Goal: Find specific page/section: Find specific page/section

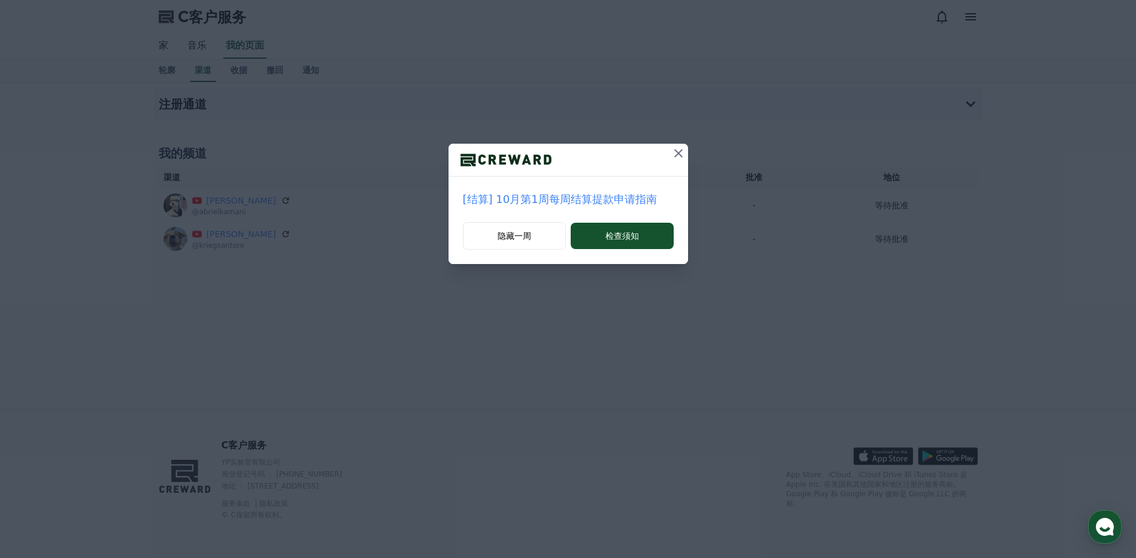
click at [680, 154] on icon at bounding box center [678, 153] width 14 height 14
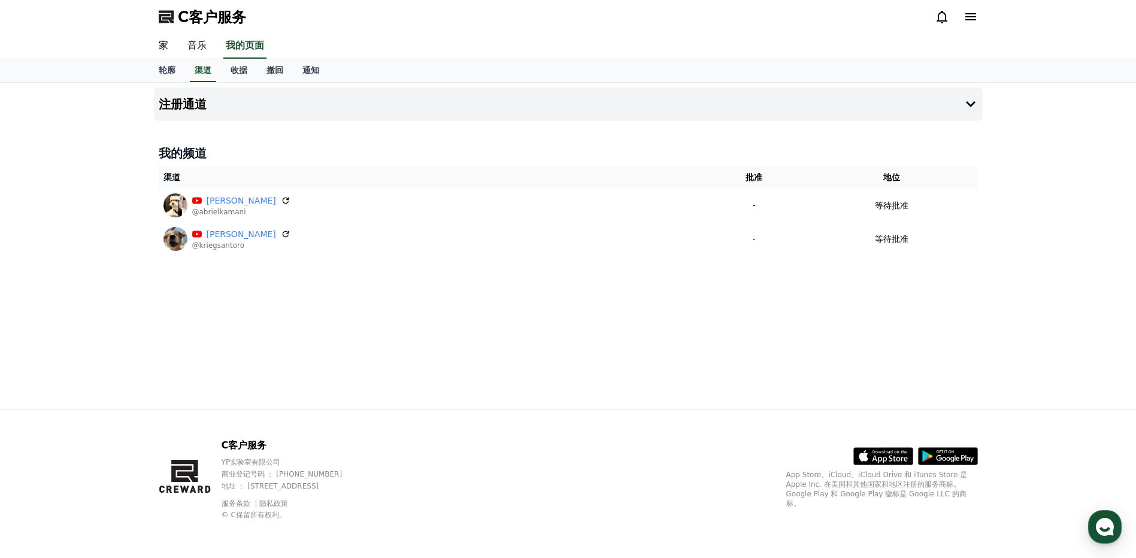
click at [496, 358] on div "注册通道 我的频道 渠道 批准 地位 阿布里埃尔·卡马尼 @abrielkamani - 等待批准 克里格·桑托罗 @kriegsantoro - 等待批准" at bounding box center [568, 246] width 838 height 326
click at [656, 343] on div "注册通道 我的频道 渠道 批准 地位 阿布里埃尔·卡马尼 @abrielkamani - 等待批准 克里格·桑托罗 @kriegsantoro - 等待批准" at bounding box center [568, 246] width 838 height 326
click at [979, 330] on div "注册通道 我的频道 渠道 批准 地位 阿布里埃尔·卡马尼 @abrielkamani - 等待批准 克里格·桑托罗 @kriegsantoro - 等待批准" at bounding box center [568, 246] width 838 height 326
click at [449, 328] on div "注册通道 我的频道 渠道 批准 地位 阿布里埃尔·卡马尼 @abrielkamani - 等待批准 克里格·桑托罗 @kriegsantoro - 等待批准" at bounding box center [568, 246] width 838 height 326
click at [999, 336] on div "注册通道 我的频道 渠道 批准 地位 阿布里埃尔·卡马尼 @abrielkamani - 等待批准 克里格·桑托罗 @kriegsantoro - 等待批准" at bounding box center [568, 246] width 1136 height 326
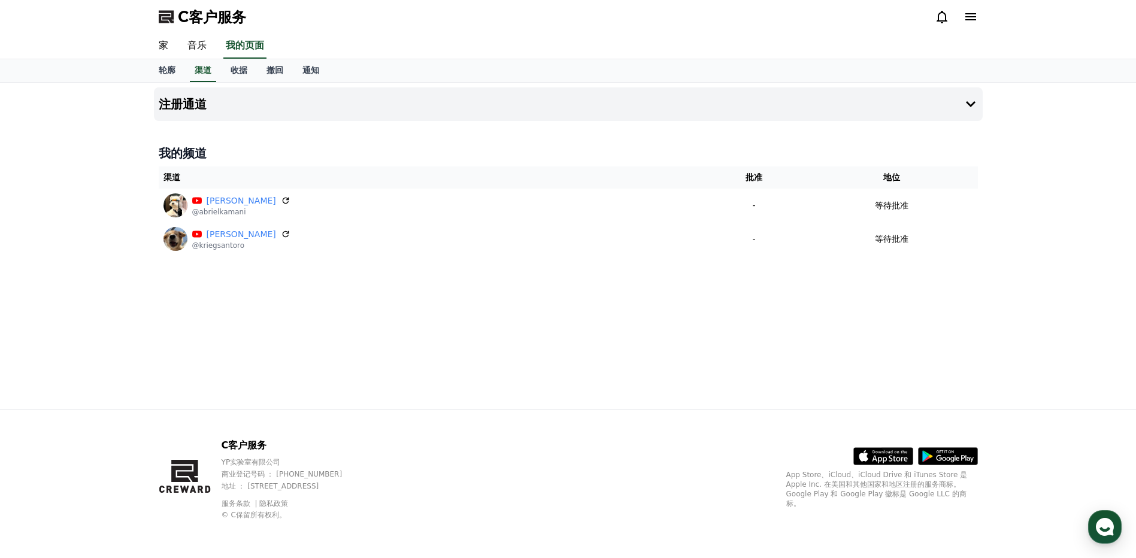
drag, startPoint x: 627, startPoint y: 338, endPoint x: 863, endPoint y: 332, distance: 236.0
click at [628, 338] on div "注册通道 我的频道 渠道 批准 地位 阿布里埃尔·卡马尼 @abrielkamani - 等待批准 克里格·桑托罗 @kriegsantoro - 等待批准" at bounding box center [568, 246] width 838 height 326
click at [998, 332] on div "注册通道 我的频道 渠道 批准 地位 阿布里埃尔·卡马尼 @abrielkamani - 等待批准 克里格·桑托罗 @kriegsantoro - 等待批准" at bounding box center [568, 246] width 1136 height 326
drag, startPoint x: 665, startPoint y: 331, endPoint x: 695, endPoint y: 329, distance: 30.0
click at [665, 331] on div "注册通道 我的频道 渠道 批准 地位 阿布里埃尔·卡马尼 @abrielkamani - 等待批准 克里格·桑托罗 @kriegsantoro - 等待批准" at bounding box center [568, 246] width 838 height 326
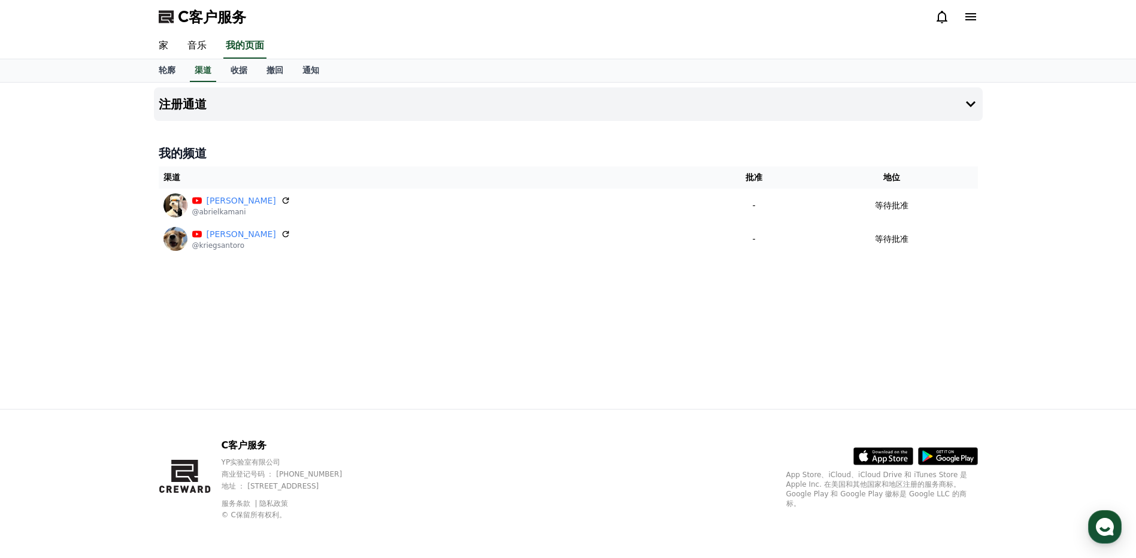
drag, startPoint x: 1001, startPoint y: 326, endPoint x: 758, endPoint y: 325, distance: 243.2
click at [998, 326] on div "注册通道 我的频道 渠道 批准 地位 阿布里埃尔·卡马尼 @abrielkamani - 等待批准 克里格·桑托罗 @kriegsantoro - 等待批准" at bounding box center [568, 246] width 1136 height 326
drag, startPoint x: 723, startPoint y: 325, endPoint x: 744, endPoint y: 324, distance: 20.4
click at [724, 325] on div "注册通道 我的频道 渠道 批准 地位 阿布里埃尔·卡马尼 @abrielkamani - 等待批准 克里格·桑托罗 @kriegsantoro - 等待批准" at bounding box center [568, 246] width 838 height 326
drag, startPoint x: 958, startPoint y: 322, endPoint x: 989, endPoint y: 323, distance: 30.5
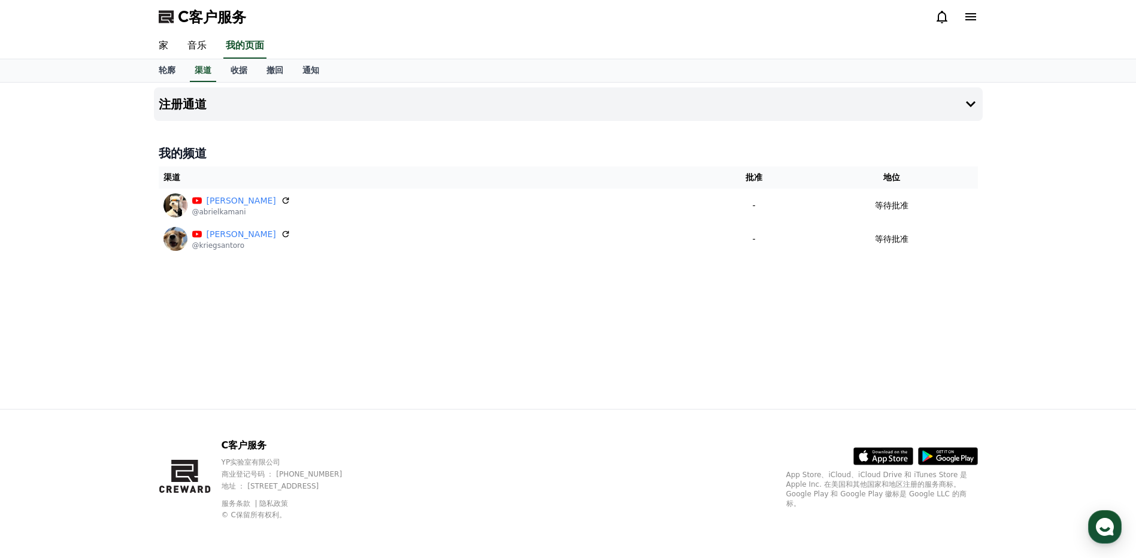
click at [989, 323] on div "注册通道 我的频道 渠道 批准 地位 阿布里埃尔·卡马尼 @abrielkamani - 等待批准 克里格·桑托罗 @kriegsantoro - 等待批准" at bounding box center [568, 246] width 1136 height 326
click at [688, 322] on div "注册通道 我的频道 渠道 批准 地位 阿布里埃尔·卡马尼 @abrielkamani - 等待批准 克里格·桑托罗 @kriegsantoro - 等待批准" at bounding box center [568, 246] width 838 height 326
click at [1017, 315] on div "注册通道 我的频道 渠道 批准 地位 阿布里埃尔·卡马尼 @abrielkamani - 等待批准 克里格·桑托罗 @kriegsantoro - 等待批准" at bounding box center [568, 246] width 1136 height 326
click at [721, 315] on div "注册通道 我的频道 渠道 批准 地位 阿布里埃尔·卡马尼 @abrielkamani - 等待批准 克里格·桑托罗 @kriegsantoro - 等待批准" at bounding box center [568, 246] width 838 height 326
click at [1022, 317] on div "注册通道 我的频道 渠道 批准 地位 阿布里埃尔·卡马尼 @abrielkamani - 等待批准 克里格·桑托罗 @kriegsantoro - 等待批准" at bounding box center [568, 246] width 1136 height 326
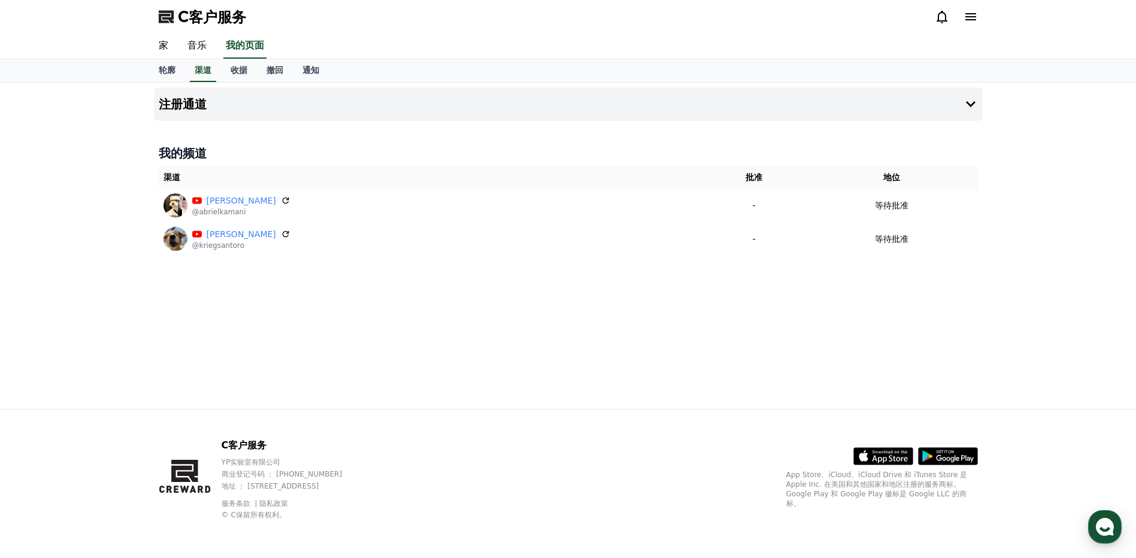
click at [730, 314] on div "注册通道 我的频道 渠道 批准 地位 阿布里埃尔·卡马尼 @abrielkamani - 等待批准 克里格·桑托罗 @kriegsantoro - 等待批准" at bounding box center [568, 246] width 838 height 326
drag, startPoint x: 1007, startPoint y: 320, endPoint x: 903, endPoint y: 314, distance: 104.9
click at [1007, 319] on div "注册通道 我的频道 渠道 批准 地位 阿布里埃尔·卡马尼 @abrielkamani - 等待批准 克里格·桑托罗 @kriegsantoro - 等待批准" at bounding box center [568, 246] width 1136 height 326
click at [723, 312] on div "注册通道 我的频道 渠道 批准 地位 阿布里埃尔·卡马尼 @abrielkamani - 等待批准 克里格·桑托罗 @kriegsantoro - 等待批准" at bounding box center [568, 246] width 838 height 326
drag, startPoint x: 1050, startPoint y: 299, endPoint x: 1057, endPoint y: 298, distance: 6.7
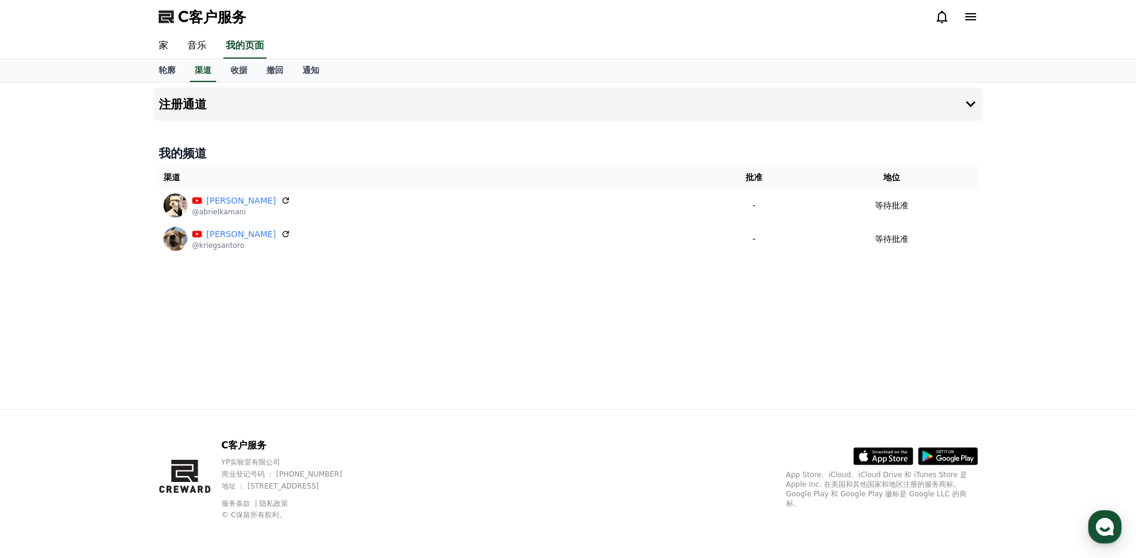
click at [1058, 299] on div "注册通道 我的频道 渠道 批准 地位 阿布里埃尔·卡马尼 @abrielkamani - 等待批准 克里格·桑托罗 @kriegsantoro - 等待批准" at bounding box center [568, 246] width 1136 height 326
click at [794, 312] on div "注册通道 我的频道 渠道 批准 地位 阿布里埃尔·卡马尼 @abrielkamani - 等待批准 克里格·桑托罗 @kriegsantoro - 等待批准" at bounding box center [568, 246] width 838 height 326
drag, startPoint x: 998, startPoint y: 312, endPoint x: 812, endPoint y: 312, distance: 185.7
click at [997, 312] on div "注册通道 我的频道 渠道 批准 地位 阿布里埃尔·卡马尼 @abrielkamani - 等待批准 克里格·桑托罗 @kriegsantoro - 等待批准" at bounding box center [568, 246] width 1136 height 326
click at [795, 313] on div "注册通道 我的频道 渠道 批准 地位 阿布里埃尔·卡马尼 @abrielkamani - 等待批准 克里格·桑托罗 @kriegsantoro - 等待批准" at bounding box center [568, 246] width 838 height 326
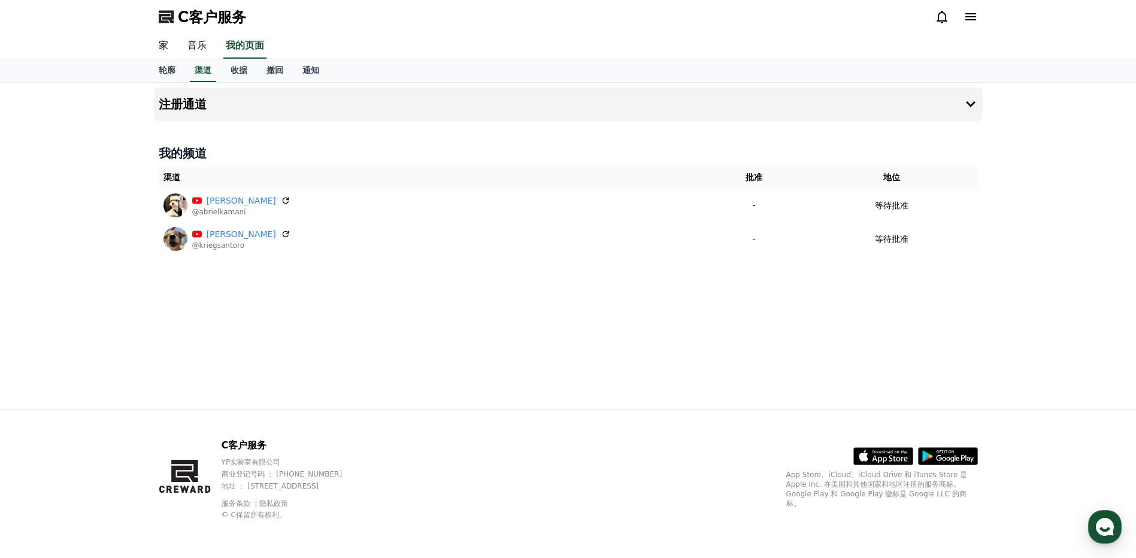
click at [1000, 317] on div "注册通道 我的频道 渠道 批准 地位 阿布里埃尔·卡马尼 @abrielkamani - 等待批准 克里格·桑托罗 @kriegsantoro - 等待批准" at bounding box center [568, 246] width 1136 height 326
click at [783, 368] on div "注册通道 我的频道 渠道 批准 地位 阿布里埃尔·卡马尼 @abrielkamani - 等待批准 克里格·桑托罗 @kriegsantoro - 等待批准" at bounding box center [568, 246] width 838 height 326
click at [1025, 267] on div "注册通道 我的频道 渠道 批准 地位 阿布里埃尔·卡马尼 @abrielkamani - 等待批准 克里格·桑托罗 @kriegsantoro - 等待批准" at bounding box center [568, 246] width 1136 height 326
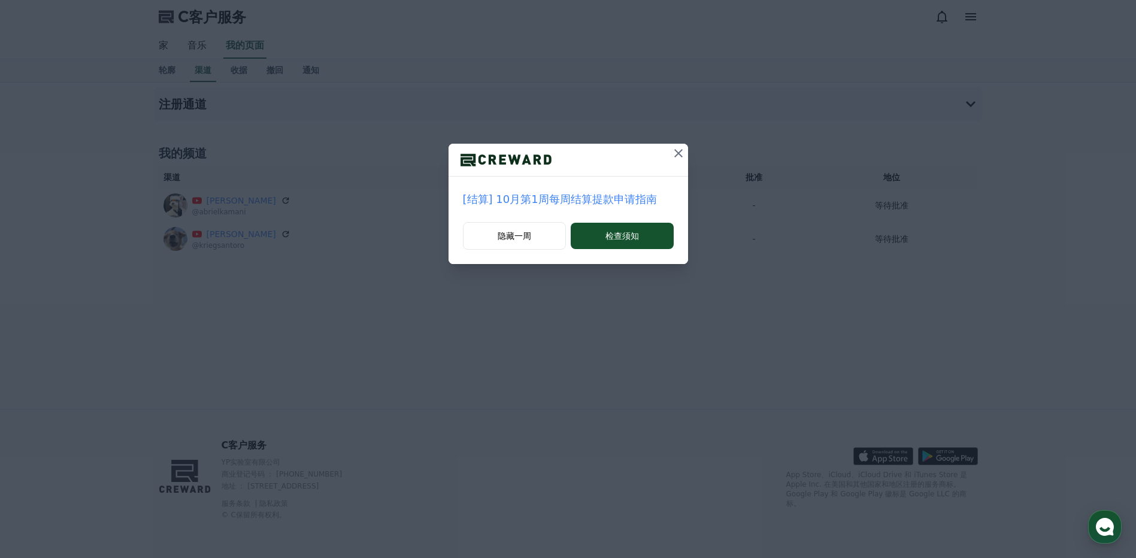
click at [678, 152] on icon at bounding box center [678, 153] width 14 height 14
drag, startPoint x: 682, startPoint y: 151, endPoint x: 677, endPoint y: 158, distance: 8.3
click at [682, 151] on icon at bounding box center [678, 153] width 14 height 14
